Goal: Complete application form: Complete application form

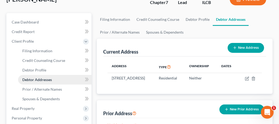
scroll to position [80, 0]
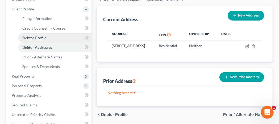
click at [38, 37] on span "Debtor Profile" at bounding box center [34, 37] width 24 height 5
select select "0"
select select "3"
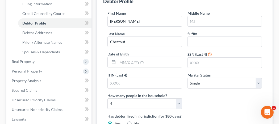
scroll to position [80, 0]
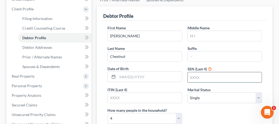
click at [194, 77] on input "text" at bounding box center [225, 77] width 74 height 10
type input "0556"
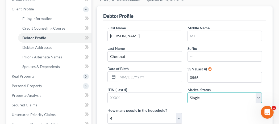
click at [210, 100] on select "Select Single Married Separated Divorced Widowed" at bounding box center [225, 97] width 75 height 11
select select "2"
click at [188, 92] on select "Select Single Married Separated Divorced Widowed" at bounding box center [225, 97] width 75 height 11
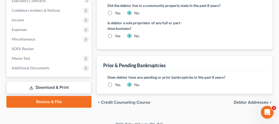
scroll to position [228, 0]
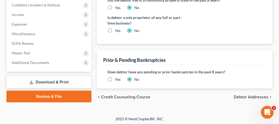
click at [248, 95] on span "Debtor Addresses" at bounding box center [251, 97] width 35 height 4
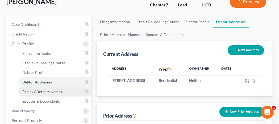
scroll to position [53, 0]
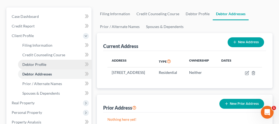
click at [52, 65] on link "Debtor Profile" at bounding box center [54, 65] width 73 height 10
select select "2"
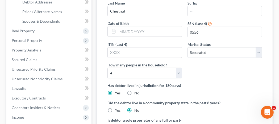
scroll to position [133, 0]
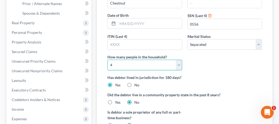
click at [177, 61] on select "Select 1 2 3 4 5 6 7 8 9 10 11 12 13 14 15 16 17 18 19 20" at bounding box center [145, 65] width 75 height 11
select select "0"
click at [108, 60] on select "Select 1 2 3 4 5 6 7 8 9 10 11 12 13 14 15 16 17 18 19 20" at bounding box center [145, 65] width 75 height 11
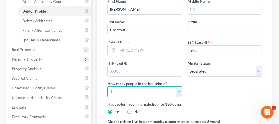
scroll to position [80, 0]
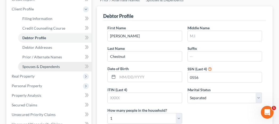
click at [50, 66] on span "Spouses & Dependents" at bounding box center [41, 66] width 38 height 5
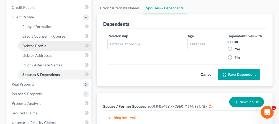
scroll to position [80, 0]
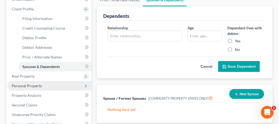
click at [51, 85] on span "Personal Property" at bounding box center [49, 86] width 84 height 10
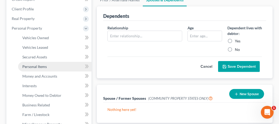
click at [37, 67] on span "Personal Items" at bounding box center [34, 66] width 24 height 5
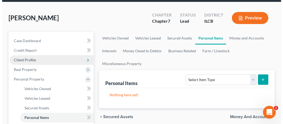
scroll to position [80, 0]
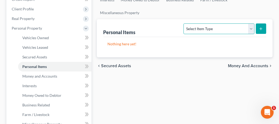
click at [252, 27] on select "Select Item Type Clothing (A/B: 11) Collectibles Of Value (A/B: 8) Electronics …" at bounding box center [219, 28] width 71 height 11
select select "household_goods"
click at [185, 23] on select "Select Item Type Clothing (A/B: 11) Collectibles Of Value (A/B: 8) Electronics …" at bounding box center [219, 28] width 71 height 11
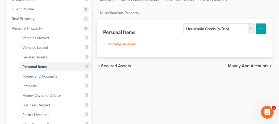
click at [258, 29] on button "submit" at bounding box center [261, 28] width 10 height 10
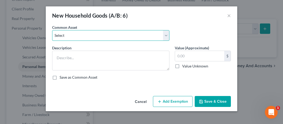
click at [61, 34] on select "Select Miscellaneous household goods including *" at bounding box center [110, 35] width 117 height 11
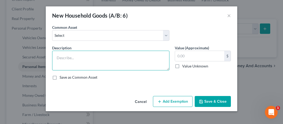
click at [63, 67] on textarea at bounding box center [110, 61] width 117 height 20
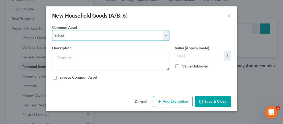
click at [71, 35] on select "Select Miscellaneous household goods including *" at bounding box center [110, 35] width 117 height 11
select select "0"
click at [52, 30] on select "Select Miscellaneous household goods including *" at bounding box center [110, 35] width 117 height 11
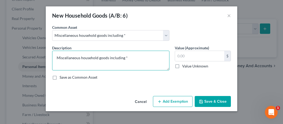
click at [127, 57] on textarea "Miscellaneous household goods including *" at bounding box center [110, 61] width 117 height 20
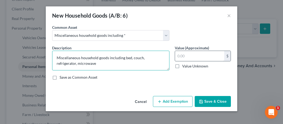
type textarea "Miscellaneous household goods including bed, couch, refrigerator, microwave"
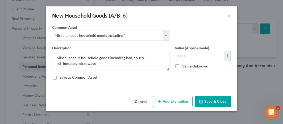
click at [183, 54] on input "text" at bounding box center [199, 56] width 49 height 10
type input "500"
click at [182, 104] on button "Add Exemption" at bounding box center [173, 101] width 40 height 11
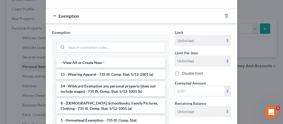
drag, startPoint x: 102, startPoint y: 87, endPoint x: 114, endPoint y: 87, distance: 12.0
click at [103, 87] on li "14 - Wildcard Exemption any personal property (does not include wages) - 735 Il…" at bounding box center [110, 88] width 109 height 15
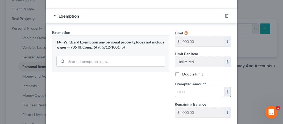
click at [181, 93] on input "text" at bounding box center [199, 92] width 49 height 10
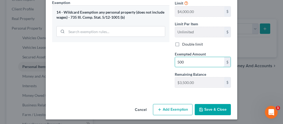
scroll to position [110, 0]
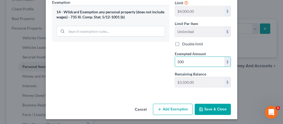
type input "500"
click at [213, 109] on button "Save & Close" at bounding box center [213, 109] width 36 height 11
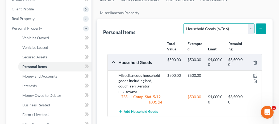
click at [251, 28] on select "Select Item Type Clothing (A/B: 11) Collectibles Of Value (A/B: 8) Electronics …" at bounding box center [219, 28] width 71 height 11
select select "electronics"
click at [185, 23] on select "Select Item Type Clothing (A/B: 11) Collectibles Of Value (A/B: 8) Electronics …" at bounding box center [219, 28] width 71 height 11
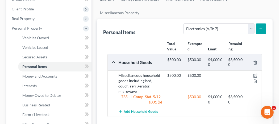
click at [262, 29] on icon "submit" at bounding box center [261, 29] width 4 height 4
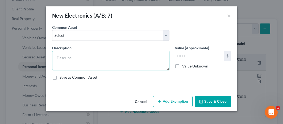
click at [60, 57] on textarea at bounding box center [110, 61] width 117 height 20
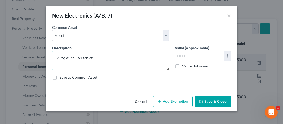
type textarea "x1 tv, x1 cell, x1 tablet"
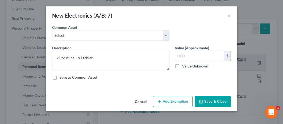
click at [183, 57] on input "text" at bounding box center [199, 56] width 49 height 10
type input "150"
click at [176, 102] on button "Add Exemption" at bounding box center [173, 101] width 40 height 11
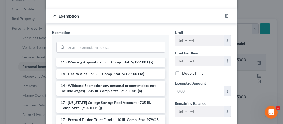
scroll to position [53, 0]
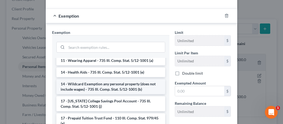
click at [92, 83] on li "14 - Wildcard Exemption any personal property (does not include wages) - 735 Il…" at bounding box center [110, 86] width 109 height 15
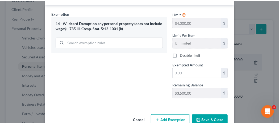
scroll to position [106, 0]
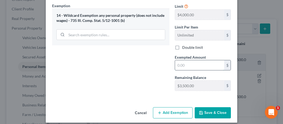
click at [177, 63] on input "text" at bounding box center [199, 65] width 49 height 10
type input "150"
click at [207, 112] on button "Save & Close" at bounding box center [213, 112] width 36 height 11
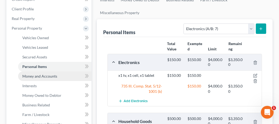
click at [48, 76] on span "Money and Accounts" at bounding box center [39, 76] width 35 height 5
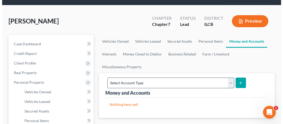
scroll to position [53, 0]
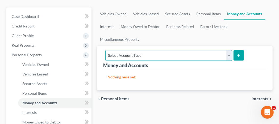
click at [228, 57] on select "Select Account Type Brokerage (A/B: 18, SOFA: 20) Cash on Hand (A/B: 16) Certif…" at bounding box center [168, 55] width 127 height 11
select select "checking"
click at [105, 50] on select "Select Account Type Brokerage (A/B: 18, SOFA: 20) Cash on Hand (A/B: 16) Certif…" at bounding box center [168, 55] width 127 height 11
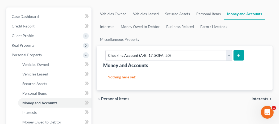
click at [237, 53] on icon "submit" at bounding box center [239, 55] width 4 height 4
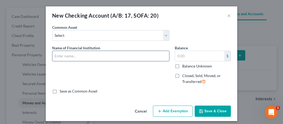
click at [53, 57] on input "text" at bounding box center [110, 56] width 117 height 10
click at [87, 55] on input "First National Bank - 7554" at bounding box center [110, 56] width 117 height 10
click at [101, 54] on input "First National Bank - xxx7554" at bounding box center [110, 56] width 117 height 10
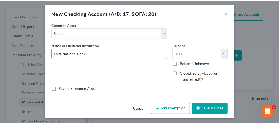
scroll to position [3, 0]
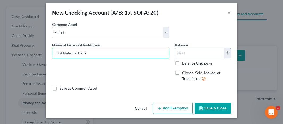
type input "First National Bank"
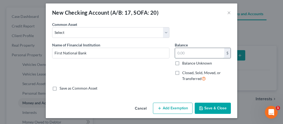
click at [178, 49] on input "text" at bounding box center [199, 53] width 49 height 10
type input "0"
click at [213, 105] on button "Save & Close" at bounding box center [213, 107] width 36 height 11
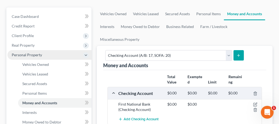
click at [86, 55] on polyline at bounding box center [86, 55] width 2 height 1
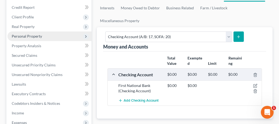
scroll to position [80, 0]
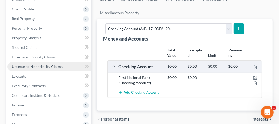
click at [45, 67] on span "Unsecured Nonpriority Claims" at bounding box center [37, 66] width 51 height 5
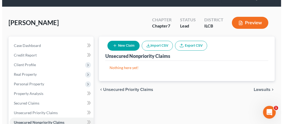
scroll to position [53, 0]
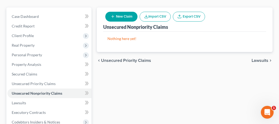
click at [117, 16] on button "New Claim" at bounding box center [121, 17] width 32 height 10
select select "0"
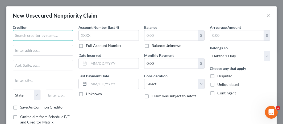
click at [28, 36] on input "text" at bounding box center [43, 35] width 60 height 11
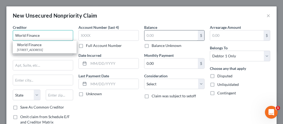
type input "World Finance"
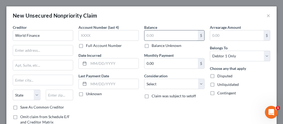
click at [144, 33] on input "text" at bounding box center [170, 35] width 53 height 10
type input "5,000"
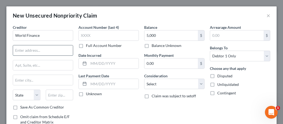
click at [16, 48] on input "text" at bounding box center [43, 50] width 60 height 10
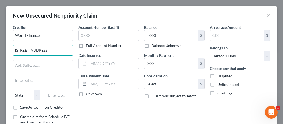
type input "[STREET_ADDRESS]"
click at [19, 82] on input "text" at bounding box center [43, 80] width 60 height 10
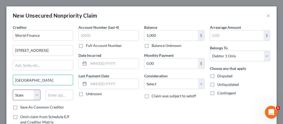
type input "[GEOGRAPHIC_DATA]"
click at [22, 93] on select "State [US_STATE] AK AR AZ CA CO CT DE DC [GEOGRAPHIC_DATA] [GEOGRAPHIC_DATA] GU…" at bounding box center [27, 94] width 28 height 11
select select "14"
click at [13, 89] on select "State [US_STATE] AK AR AZ CA CO CT DE DC [GEOGRAPHIC_DATA] [GEOGRAPHIC_DATA] GU…" at bounding box center [27, 94] width 28 height 11
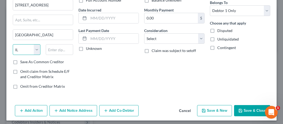
scroll to position [47, 0]
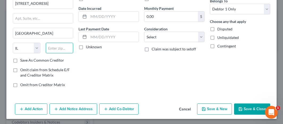
click at [56, 51] on input "text" at bounding box center [60, 48] width 28 height 11
type input "61832"
click at [217, 29] on label "Disputed" at bounding box center [224, 28] width 15 height 5
click at [220, 29] on input "Disputed" at bounding box center [221, 27] width 3 height 3
checkbox input "true"
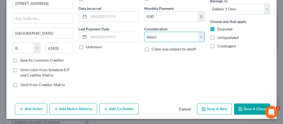
click at [199, 36] on select "Select Cable / Satellite Services Collection Agency Credit Card Debt Debt Couns…" at bounding box center [174, 37] width 60 height 11
select select "10"
click at [144, 32] on select "Select Cable / Satellite Services Collection Agency Credit Card Debt Debt Couns…" at bounding box center [174, 37] width 60 height 11
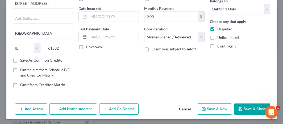
click at [250, 105] on button "Save & Close" at bounding box center [252, 108] width 36 height 11
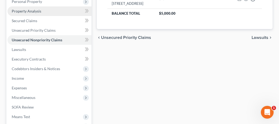
scroll to position [133, 0]
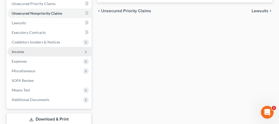
click at [31, 50] on span "Income" at bounding box center [49, 52] width 84 height 10
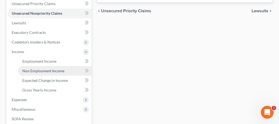
click at [34, 72] on span "Non Employment Income" at bounding box center [43, 70] width 42 height 5
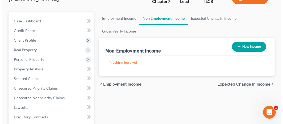
scroll to position [53, 0]
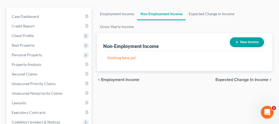
click at [253, 40] on button "New Income" at bounding box center [247, 42] width 34 height 10
select select "0"
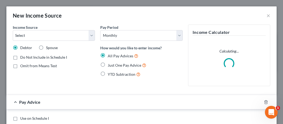
click at [108, 64] on label "Just One Pay Advice" at bounding box center [127, 65] width 39 height 6
click at [110, 64] on input "Just One Pay Advice" at bounding box center [111, 63] width 3 height 3
radio input "true"
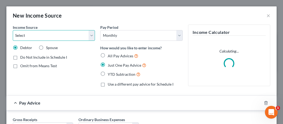
click at [19, 36] on select "Select Unemployment Disability (from employer) Pension Retirement Social Securi…" at bounding box center [54, 35] width 82 height 11
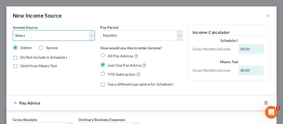
select select "5"
click at [13, 30] on select "Select Unemployment Disability (from employer) Pension Retirement Social Securi…" at bounding box center [54, 35] width 82 height 11
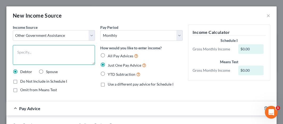
click at [21, 52] on textarea at bounding box center [54, 55] width 82 height 20
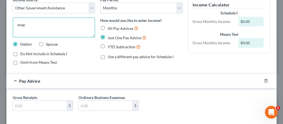
scroll to position [51, 0]
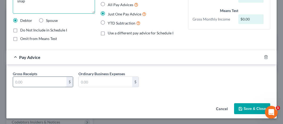
type textarea "snap"
click at [40, 85] on input "text" at bounding box center [39, 82] width 53 height 10
type input "785"
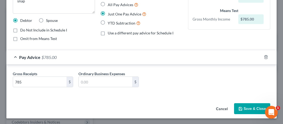
click at [253, 106] on button "Save & Close" at bounding box center [252, 108] width 36 height 11
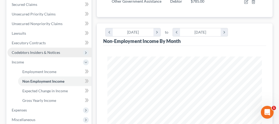
scroll to position [133, 0]
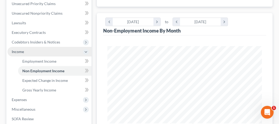
click at [85, 51] on icon at bounding box center [86, 52] width 4 height 4
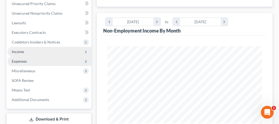
click at [85, 62] on icon at bounding box center [86, 61] width 4 height 4
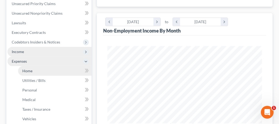
click at [50, 71] on link "Home" at bounding box center [54, 71] width 73 height 10
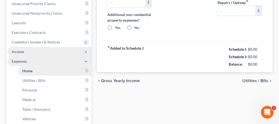
type input "0.00"
radio input "true"
type input "0.00"
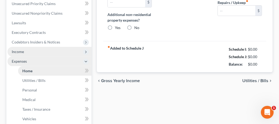
type input "0.00"
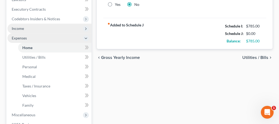
scroll to position [160, 0]
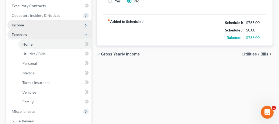
click at [257, 54] on span "Utilities / Bills" at bounding box center [255, 54] width 26 height 4
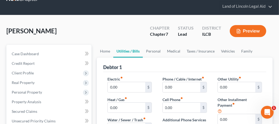
scroll to position [27, 0]
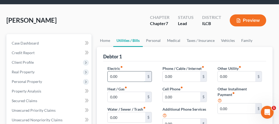
click at [118, 73] on input "0.00" at bounding box center [127, 76] width 38 height 10
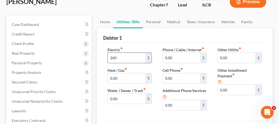
scroll to position [53, 0]
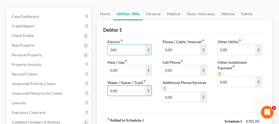
type input "260"
click at [119, 89] on input "0.00" at bounding box center [127, 90] width 38 height 10
type input "100"
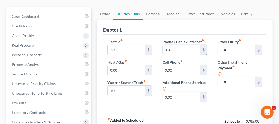
click at [167, 50] on input "0.00" at bounding box center [182, 50] width 38 height 10
type input "300"
click at [174, 67] on input "0.00" at bounding box center [182, 70] width 38 height 10
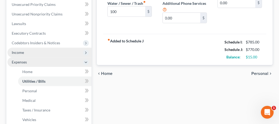
scroll to position [133, 0]
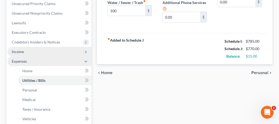
type input "110"
click at [260, 72] on span "Personal" at bounding box center [259, 73] width 17 height 4
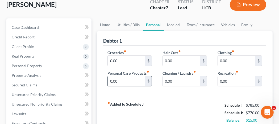
scroll to position [53, 0]
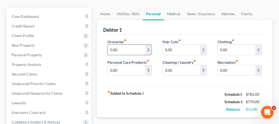
click at [117, 50] on input "0.00" at bounding box center [127, 50] width 38 height 10
type input "700"
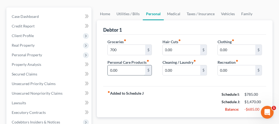
click at [109, 69] on input "0.00" at bounding box center [127, 70] width 38 height 10
type input "100"
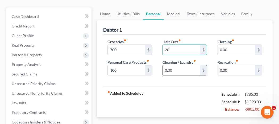
type input "20"
click at [169, 69] on input "0.00" at bounding box center [182, 70] width 38 height 10
type input "100"
click at [220, 49] on input "0.00" at bounding box center [237, 50] width 38 height 10
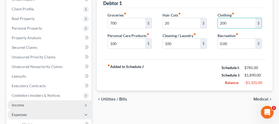
scroll to position [106, 0]
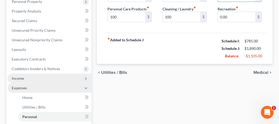
type input "200"
click at [264, 71] on span "Medical" at bounding box center [261, 72] width 15 height 4
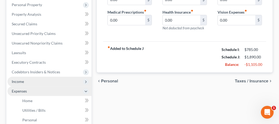
scroll to position [106, 0]
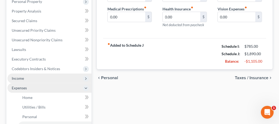
click at [251, 77] on span "Taxes / Insurance" at bounding box center [252, 78] width 34 height 4
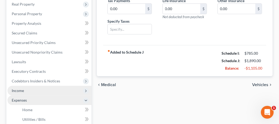
scroll to position [106, 0]
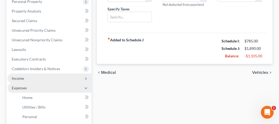
click at [261, 70] on span "Vehicles" at bounding box center [260, 72] width 16 height 4
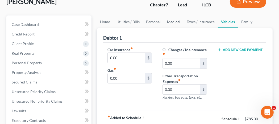
scroll to position [53, 0]
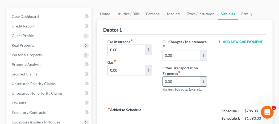
click at [177, 79] on input "0.00" at bounding box center [182, 81] width 38 height 10
click at [135, 71] on input "0.00" at bounding box center [127, 70] width 38 height 10
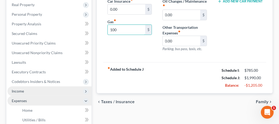
scroll to position [106, 0]
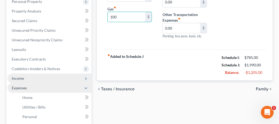
type input "100"
click at [263, 87] on span "Family" at bounding box center [262, 89] width 13 height 4
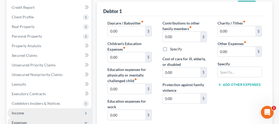
scroll to position [80, 0]
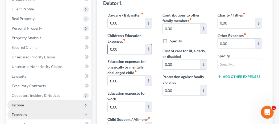
click at [122, 49] on input "0.00" at bounding box center [127, 49] width 38 height 10
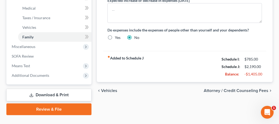
scroll to position [235, 0]
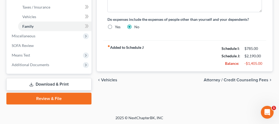
click at [249, 78] on span "Attorney / Credit Counseling Fees" at bounding box center [236, 80] width 65 height 4
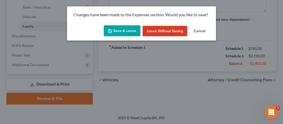
click at [130, 31] on button "Save & Leave" at bounding box center [122, 30] width 37 height 11
type input "200.00"
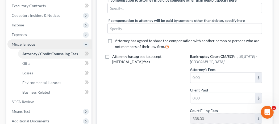
scroll to position [133, 0]
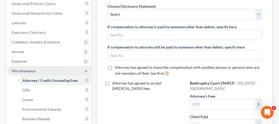
click at [85, 71] on icon at bounding box center [86, 71] width 4 height 4
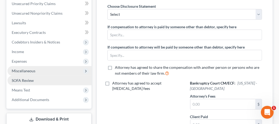
click at [83, 79] on link "SOFA Review" at bounding box center [49, 81] width 84 height 10
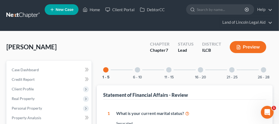
click at [138, 70] on div at bounding box center [137, 69] width 5 height 5
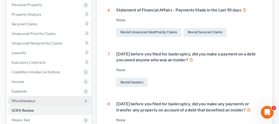
scroll to position [133, 0]
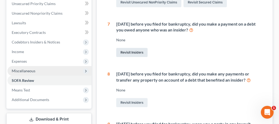
click at [130, 51] on link "Revisit Insiders" at bounding box center [131, 52] width 31 height 9
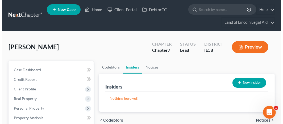
scroll to position [53, 0]
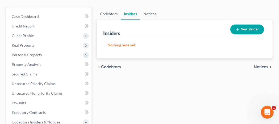
click at [248, 28] on button "New Insider" at bounding box center [247, 29] width 34 height 10
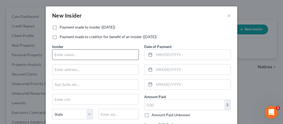
click at [55, 55] on input "text" at bounding box center [95, 54] width 86 height 10
type input "[PERSON_NAME]"
click at [154, 52] on input "text" at bounding box center [192, 54] width 76 height 10
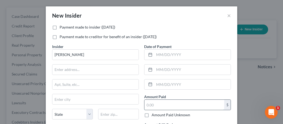
click at [157, 100] on input "text" at bounding box center [184, 105] width 80 height 10
type input "600"
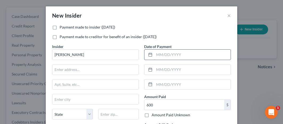
click at [155, 55] on input "text" at bounding box center [192, 54] width 76 height 10
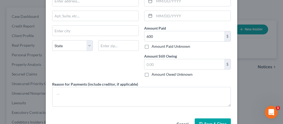
scroll to position [80, 0]
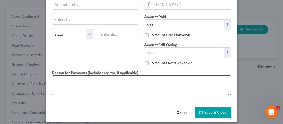
type input "[DATE]"
click at [60, 80] on textarea at bounding box center [141, 85] width 179 height 20
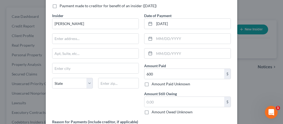
scroll to position [27, 0]
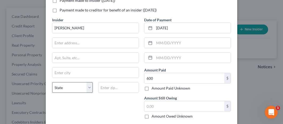
type textarea "repay loan"
click at [87, 84] on select "State [US_STATE] AK AR AZ CA CO CT DE DC [GEOGRAPHIC_DATA] [GEOGRAPHIC_DATA] GU…" at bounding box center [72, 87] width 41 height 11
select select "14"
click at [52, 82] on select "State [US_STATE] AK AR AZ CA CO CT DE DC [GEOGRAPHIC_DATA] [GEOGRAPHIC_DATA] GU…" at bounding box center [72, 87] width 41 height 11
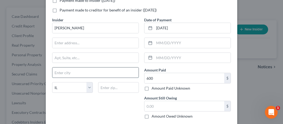
click at [55, 72] on input "text" at bounding box center [95, 72] width 86 height 10
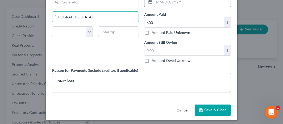
scroll to position [83, 0]
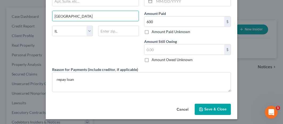
type input "[GEOGRAPHIC_DATA]"
click at [211, 109] on span "Save & Close" at bounding box center [215, 109] width 22 height 5
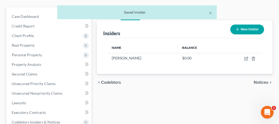
click at [246, 30] on button "New Insider" at bounding box center [247, 29] width 34 height 10
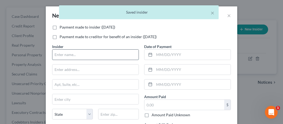
click at [60, 54] on input "text" at bounding box center [95, 54] width 86 height 10
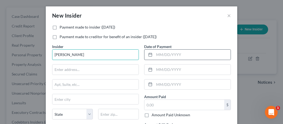
type input "[PERSON_NAME]"
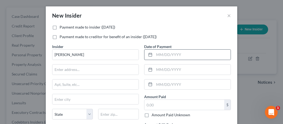
click at [151, 55] on div at bounding box center [149, 54] width 10 height 10
click at [148, 54] on icon at bounding box center [150, 54] width 4 height 4
click at [158, 55] on input "text" at bounding box center [192, 54] width 76 height 10
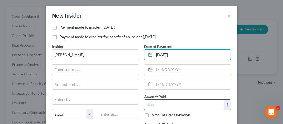
type input "[DATE]"
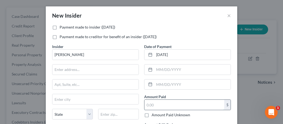
click at [153, 105] on input "text" at bounding box center [184, 105] width 80 height 10
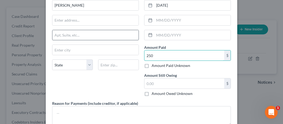
scroll to position [53, 0]
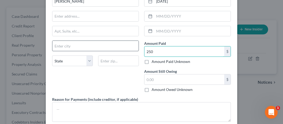
type input "250"
click at [52, 47] on input "text" at bounding box center [95, 46] width 86 height 10
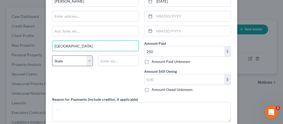
type input "[GEOGRAPHIC_DATA]"
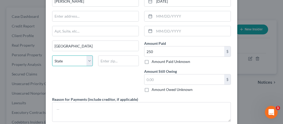
click at [59, 61] on select "State [US_STATE] AK AR AZ CA CO CT DE DC [GEOGRAPHIC_DATA] [GEOGRAPHIC_DATA] GU…" at bounding box center [72, 60] width 41 height 11
select select "14"
click at [52, 55] on select "State [US_STATE] AK AR AZ CA CO CT DE DC [GEOGRAPHIC_DATA] [GEOGRAPHIC_DATA] GU…" at bounding box center [72, 60] width 41 height 11
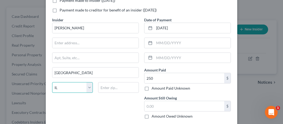
scroll to position [0, 0]
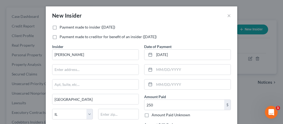
click at [60, 27] on label "Payment made to insider ([DATE])" at bounding box center [88, 26] width 56 height 5
click at [62, 27] on input "Payment made to insider ([DATE])" at bounding box center [63, 25] width 3 height 3
checkbox input "true"
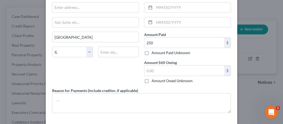
scroll to position [80, 0]
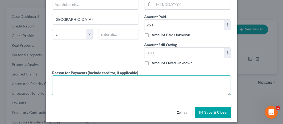
click at [68, 78] on textarea at bounding box center [141, 85] width 179 height 20
type textarea "repay loan"
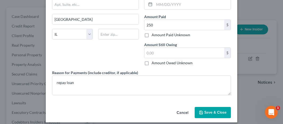
click at [205, 110] on span "Save & Close" at bounding box center [215, 112] width 22 height 5
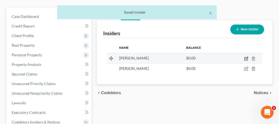
click at [247, 57] on icon "button" at bounding box center [246, 58] width 4 height 4
select select "14"
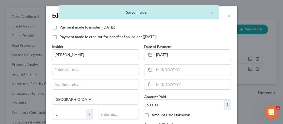
click at [60, 26] on label "Payment made to insider ([DATE])" at bounding box center [88, 26] width 56 height 5
click at [62, 26] on input "Payment made to insider ([DATE])" at bounding box center [63, 25] width 3 height 3
checkbox input "true"
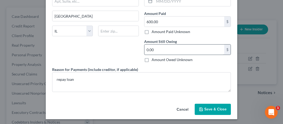
scroll to position [83, 0]
click at [209, 107] on span "Save & Close" at bounding box center [215, 109] width 22 height 5
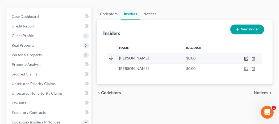
click at [246, 58] on icon "button" at bounding box center [246, 58] width 4 height 4
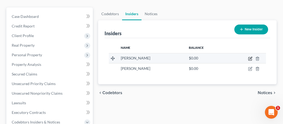
select select "14"
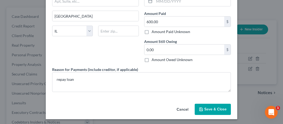
click at [209, 105] on button "Save & Close" at bounding box center [213, 109] width 36 height 11
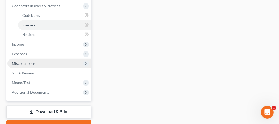
scroll to position [170, 0]
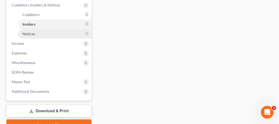
click at [56, 35] on link "Notices" at bounding box center [54, 34] width 73 height 10
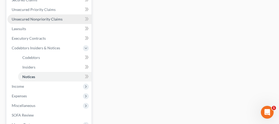
scroll to position [160, 0]
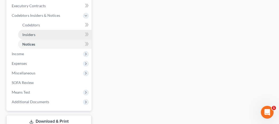
click at [36, 36] on link "Insiders" at bounding box center [54, 35] width 73 height 10
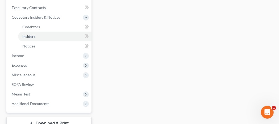
scroll to position [160, 0]
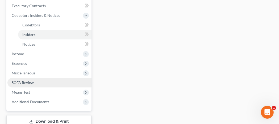
click at [42, 84] on link "SOFA Review" at bounding box center [49, 83] width 84 height 10
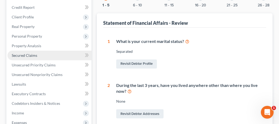
scroll to position [80, 0]
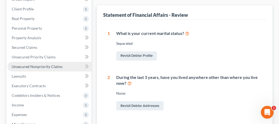
click at [39, 67] on span "Unsecured Nonpriority Claims" at bounding box center [37, 66] width 51 height 5
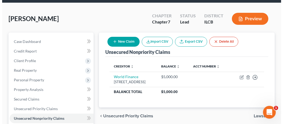
scroll to position [53, 0]
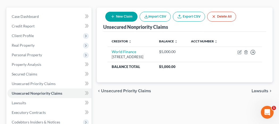
click at [120, 15] on button "New Claim" at bounding box center [121, 17] width 32 height 10
select select "0"
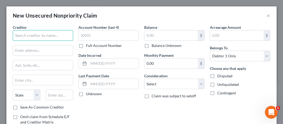
click at [18, 34] on input "text" at bounding box center [43, 35] width 60 height 11
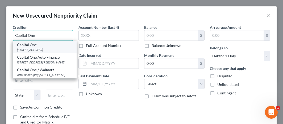
type input "Capital One"
click at [31, 50] on div "[STREET_ADDRESS]" at bounding box center [44, 49] width 55 height 5
type input "PO Box 31293"
type input "[GEOGRAPHIC_DATA]"
select select "46"
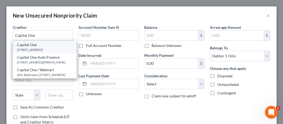
type input "84131"
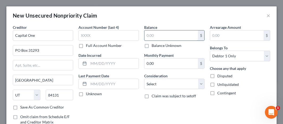
click at [145, 34] on input "text" at bounding box center [170, 35] width 53 height 10
type input "400"
click at [217, 75] on label "Disputed" at bounding box center [224, 75] width 15 height 5
click at [220, 75] on input "Disputed" at bounding box center [221, 74] width 3 height 3
checkbox input "true"
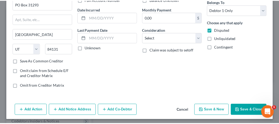
scroll to position [47, 0]
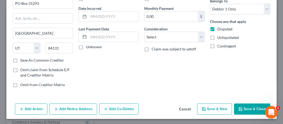
click at [249, 104] on button "Save & Close" at bounding box center [252, 108] width 36 height 11
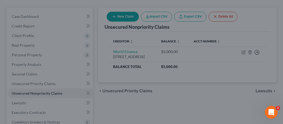
type input "400.00"
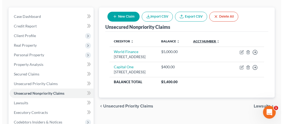
scroll to position [0, 0]
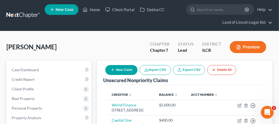
click at [250, 45] on button "Preview" at bounding box center [248, 47] width 36 height 12
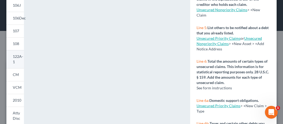
scroll to position [176, 0]
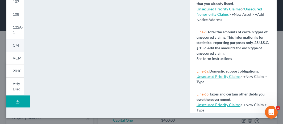
click at [16, 45] on span "CM" at bounding box center [16, 45] width 6 height 5
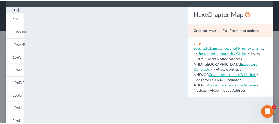
scroll to position [0, 0]
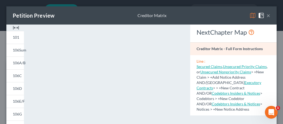
click at [267, 15] on button "×" at bounding box center [269, 15] width 4 height 6
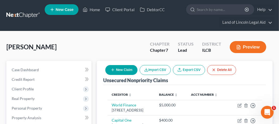
click at [267, 66] on div "Unsecured Nonpriority Claims New Claim Import CSV Export CSV Delete All Credito…" at bounding box center [185, 106] width 176 height 90
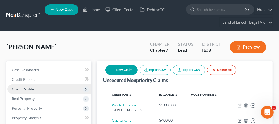
click at [36, 91] on span "Client Profile" at bounding box center [49, 89] width 84 height 10
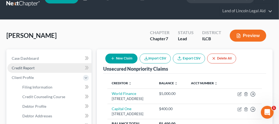
scroll to position [53, 0]
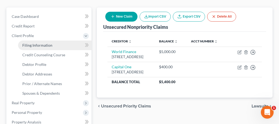
click at [44, 45] on span "Filing Information" at bounding box center [37, 45] width 30 height 5
select select "1"
select select "0"
select select "24"
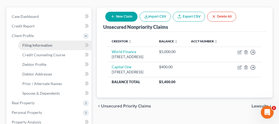
select select "4"
select select "14"
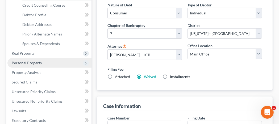
scroll to position [80, 0]
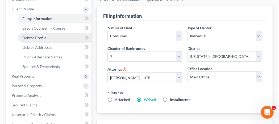
click at [46, 37] on span "Debtor Profile" at bounding box center [34, 37] width 24 height 5
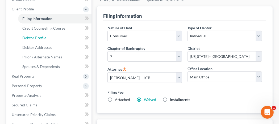
select select "2"
select select "0"
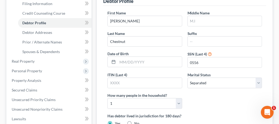
scroll to position [106, 0]
